Goal: Task Accomplishment & Management: Use online tool/utility

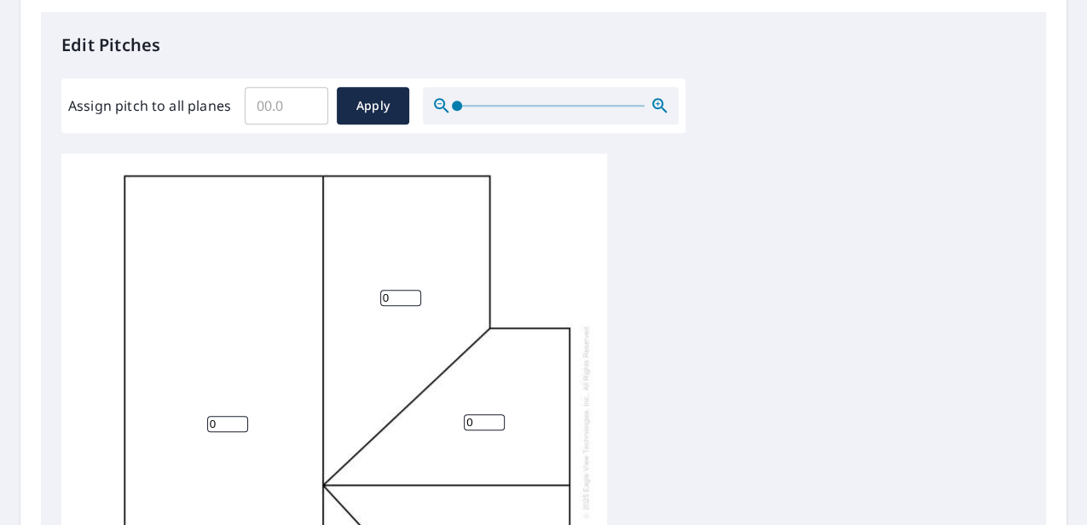
scroll to position [341, 0]
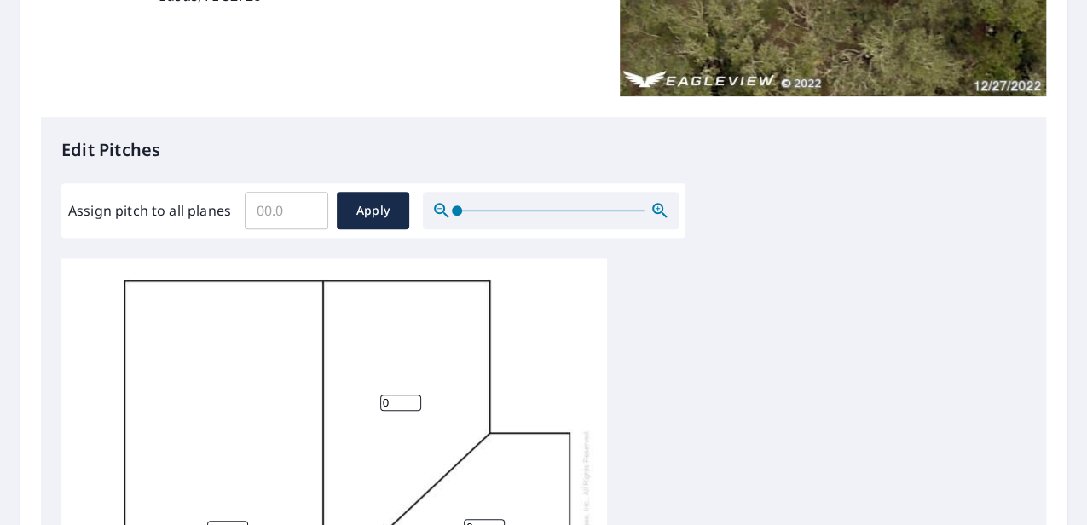
click at [289, 222] on input "Assign pitch to all planes" at bounding box center [287, 211] width 84 height 48
type input "3.7"
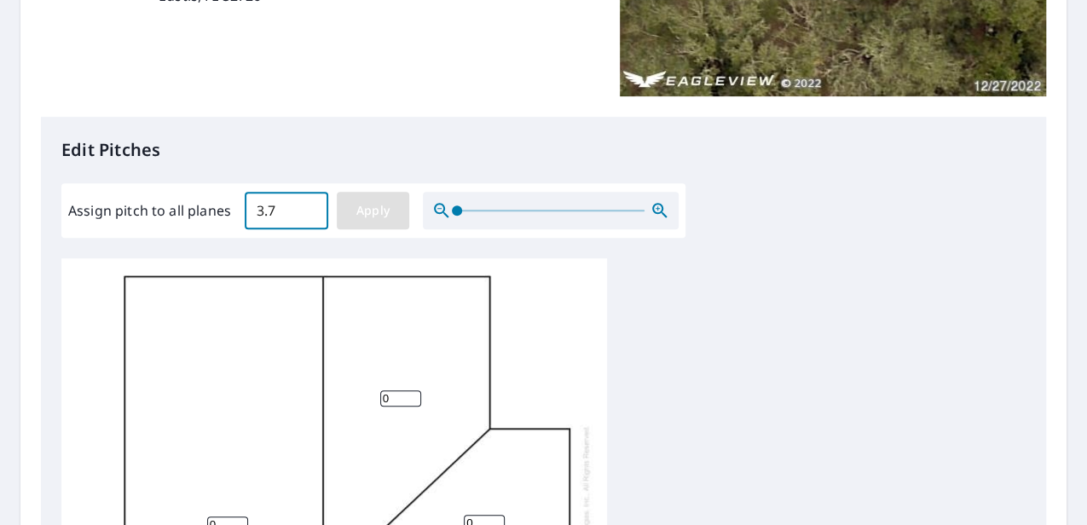
click at [395, 220] on button "Apply" at bounding box center [373, 211] width 72 height 38
type input "3.7"
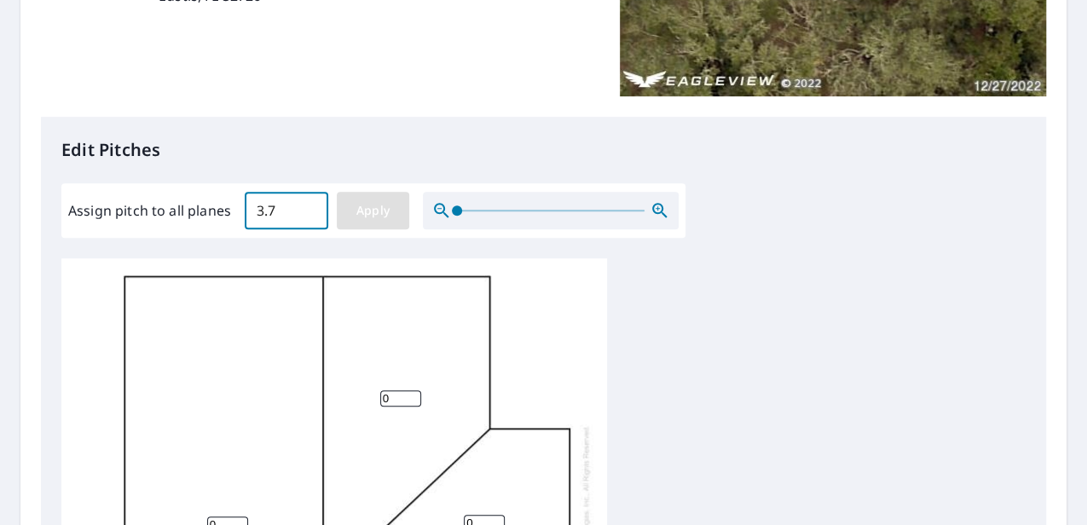
type input "3.7"
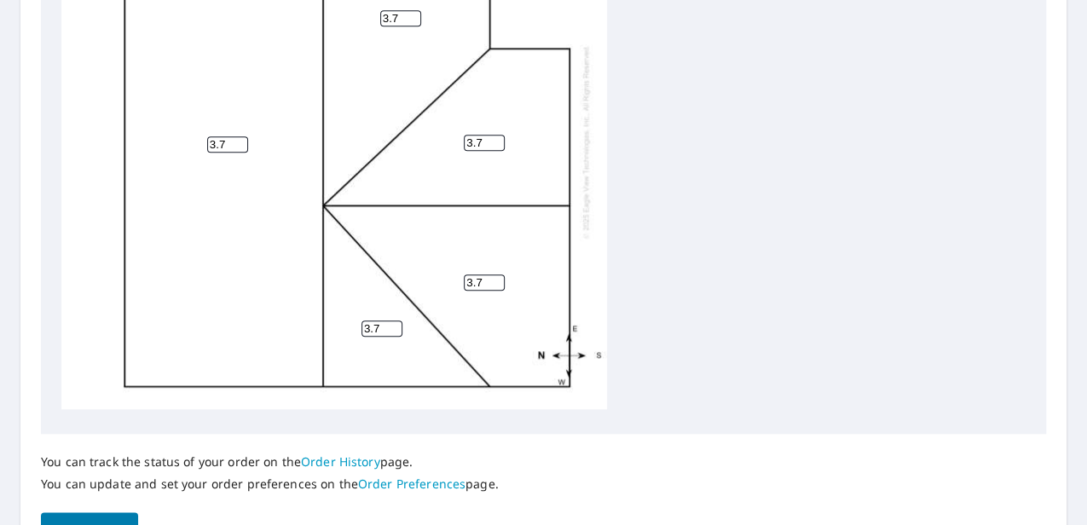
scroll to position [824, 0]
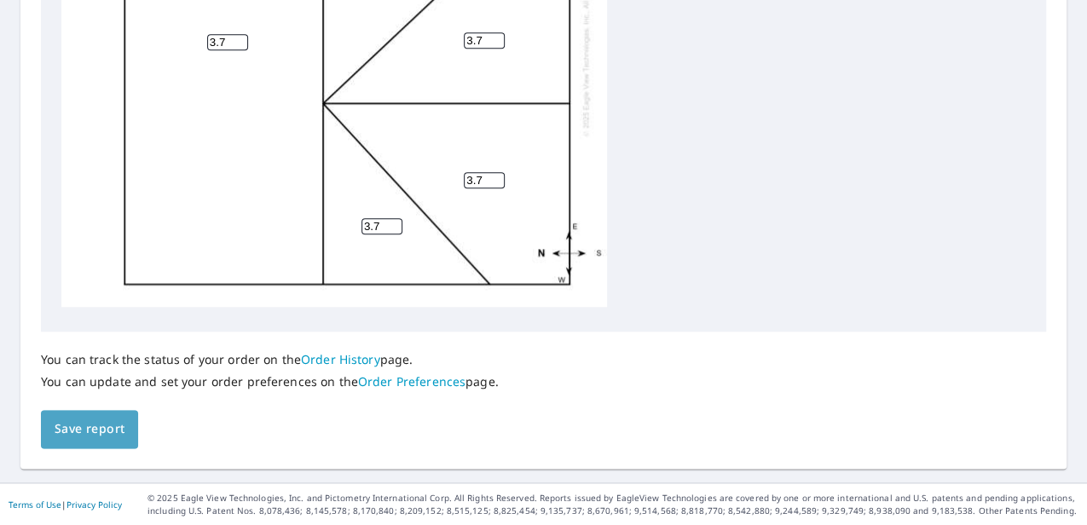
click at [104, 431] on span "Save report" at bounding box center [90, 429] width 70 height 21
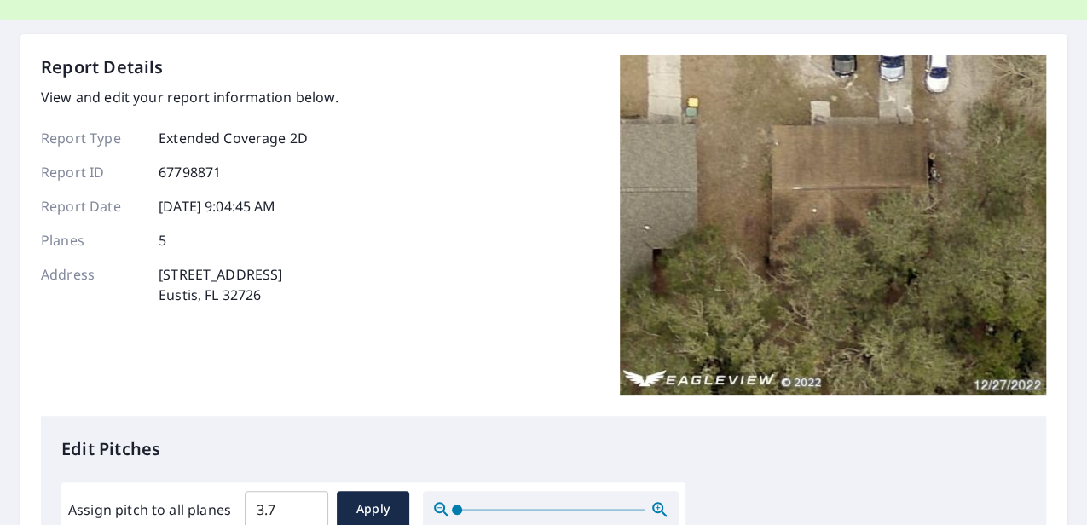
scroll to position [0, 0]
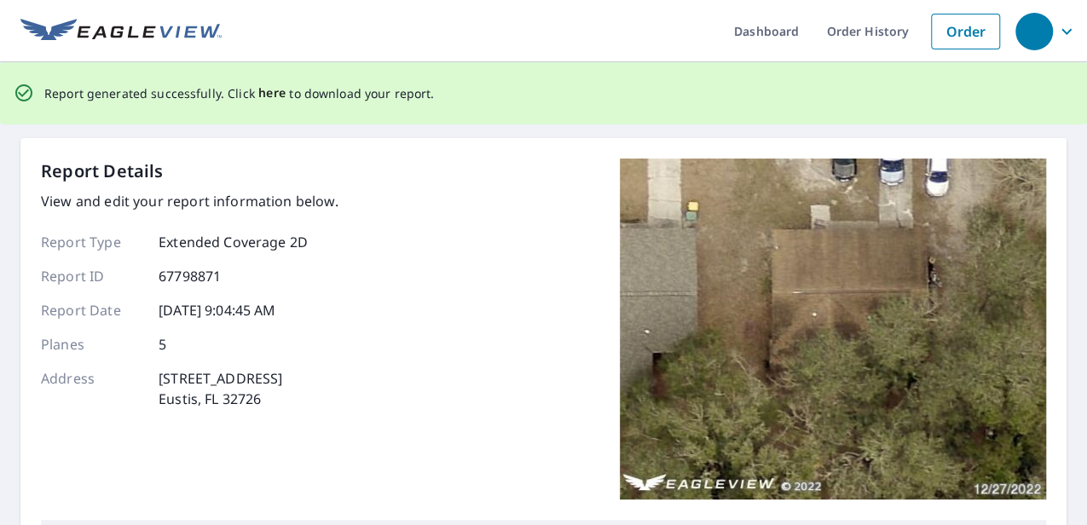
click at [258, 99] on span "here" at bounding box center [272, 93] width 28 height 21
